Goal: Information Seeking & Learning: Learn about a topic

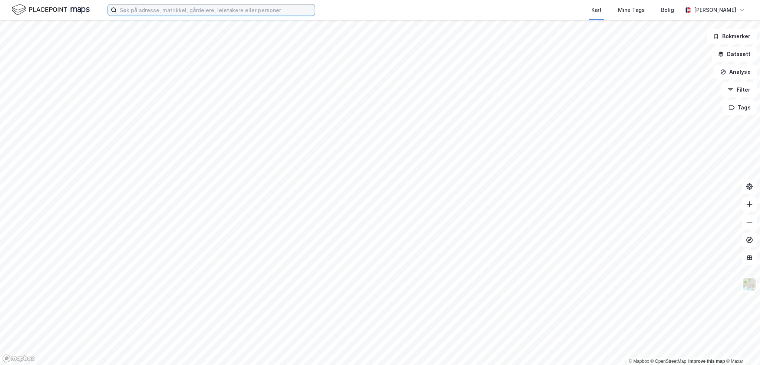
click at [177, 13] on input at bounding box center [216, 9] width 198 height 11
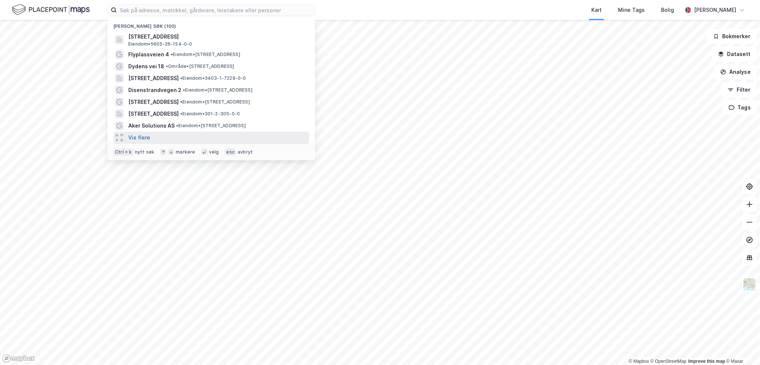
click at [138, 138] on button "Vis flere" at bounding box center [139, 137] width 22 height 9
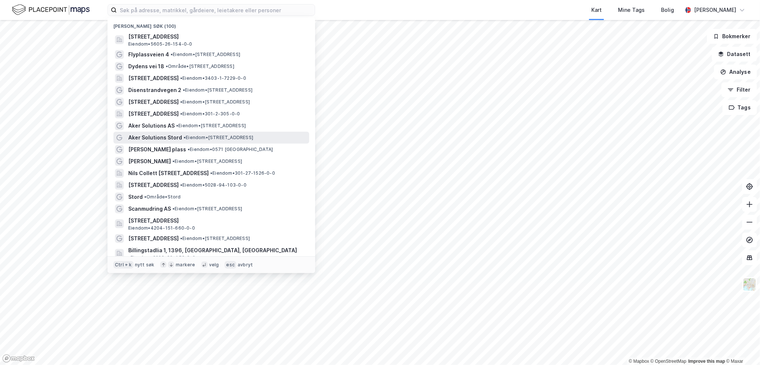
click at [166, 139] on span "Aker Solutions Stord" at bounding box center [155, 137] width 54 height 9
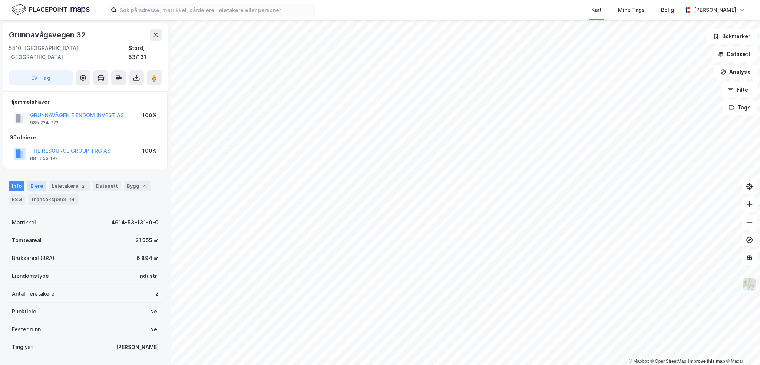
click at [38, 181] on div "Eiere" at bounding box center [36, 186] width 19 height 10
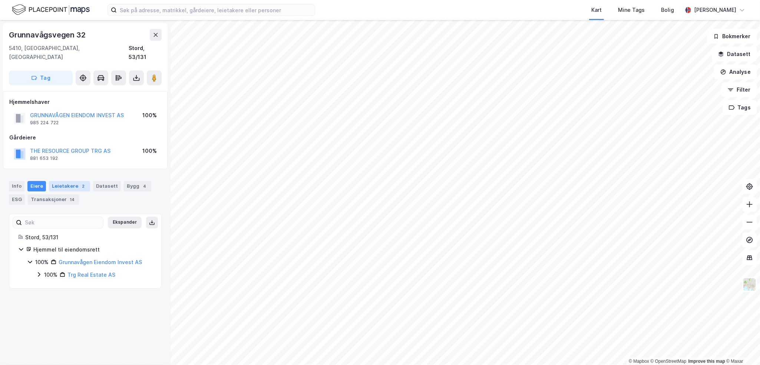
click at [64, 181] on div "Leietakere 2" at bounding box center [69, 186] width 41 height 10
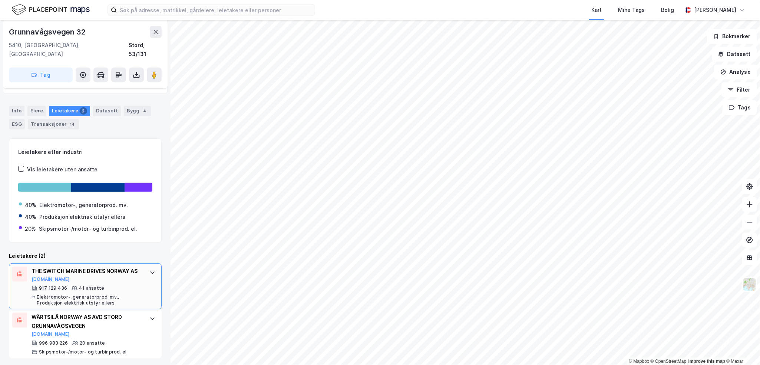
scroll to position [76, 0]
